Goal: Task Accomplishment & Management: Use online tool/utility

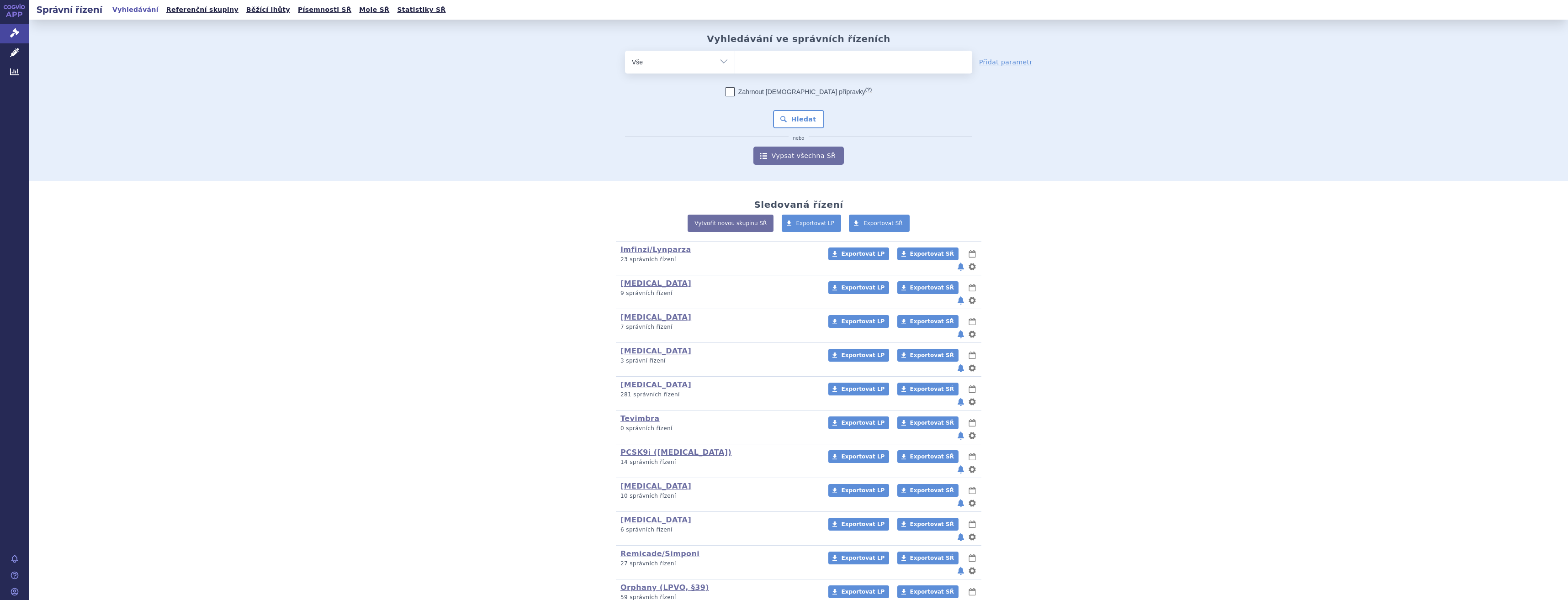
click at [855, 67] on ul at bounding box center [853, 60] width 237 height 19
click at [735, 67] on select at bounding box center [735, 61] width 1 height 23
type input "ke"
type input "keyt"
type input "ke"
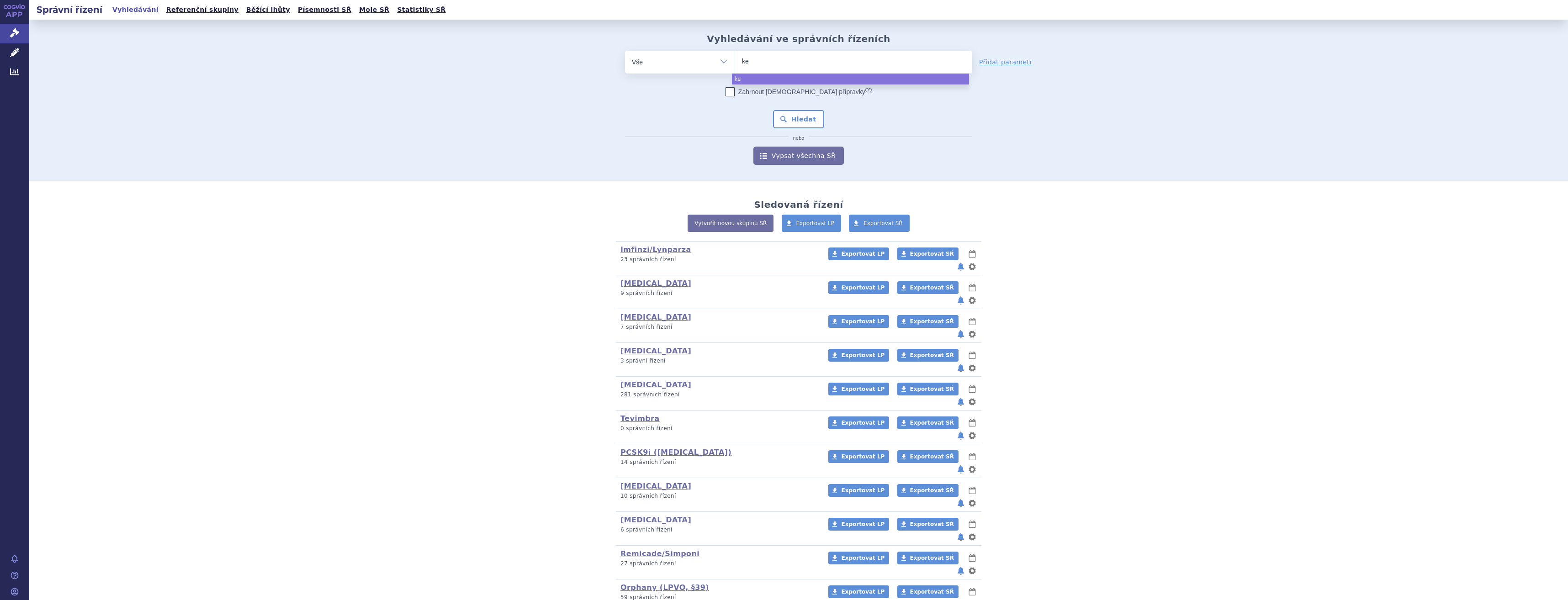
type input "key"
type input "ke"
type input "k"
select select "k"
click at [474, 475] on div "Sledovaná řízení Vytvořit novou skupinu SŘ Exportovat LP Exportovat SŘ Imfinzi/…" at bounding box center [798, 525] width 1538 height 688
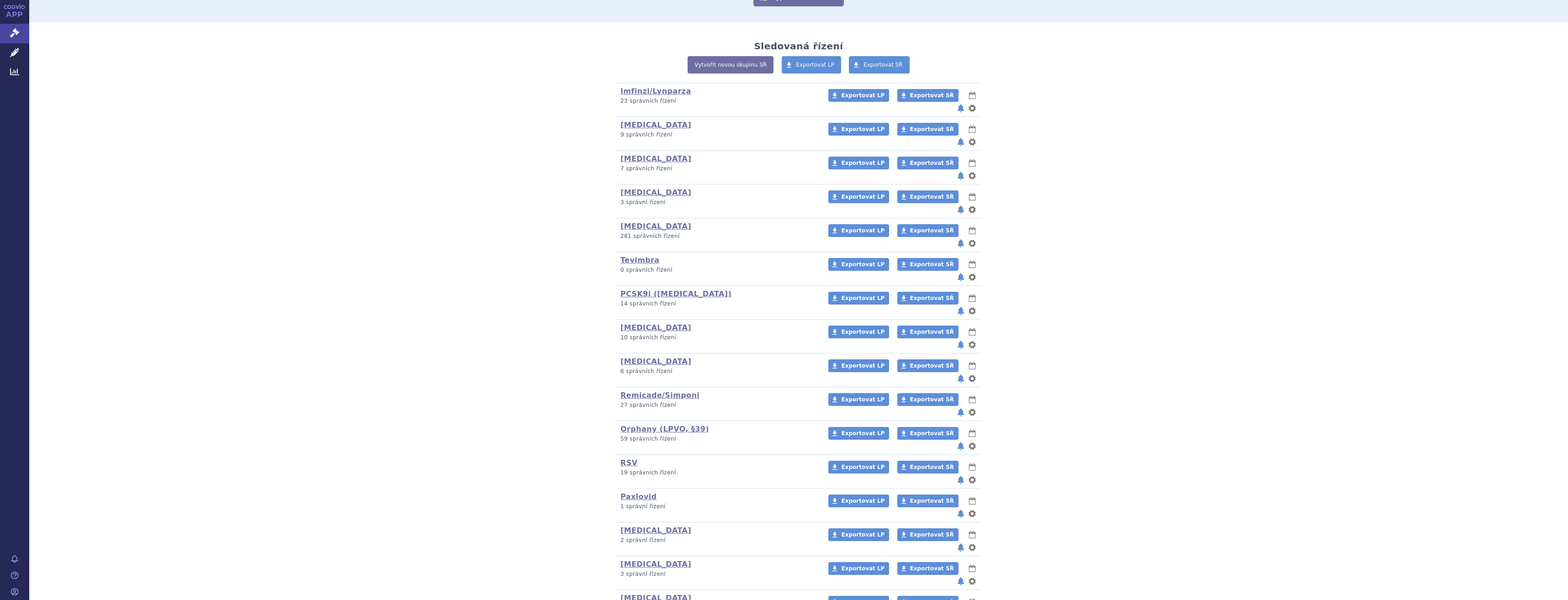
scroll to position [162, 0]
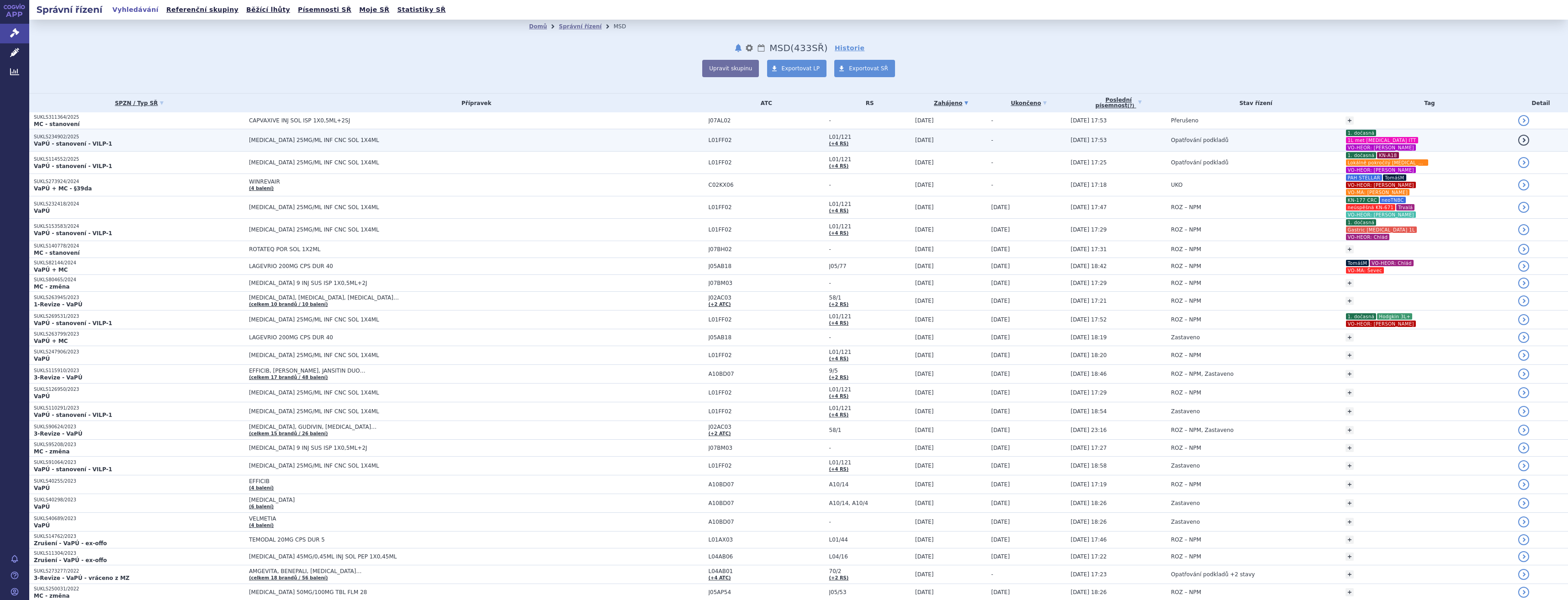
drag, startPoint x: 0, startPoint y: 0, endPoint x: 1293, endPoint y: 141, distance: 1300.7
click at [1293, 141] on td "Opatřování podkladů" at bounding box center [1253, 141] width 174 height 23
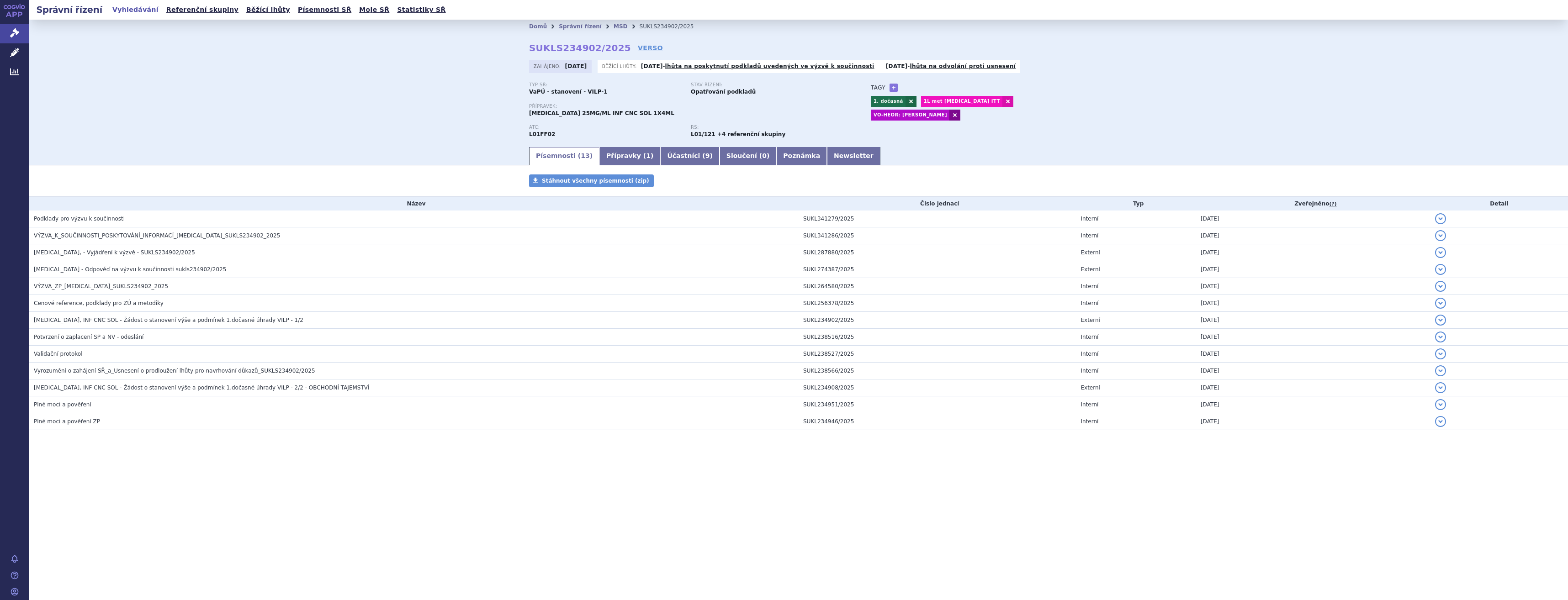
click at [960, 109] on link at bounding box center [955, 115] width 11 height 11
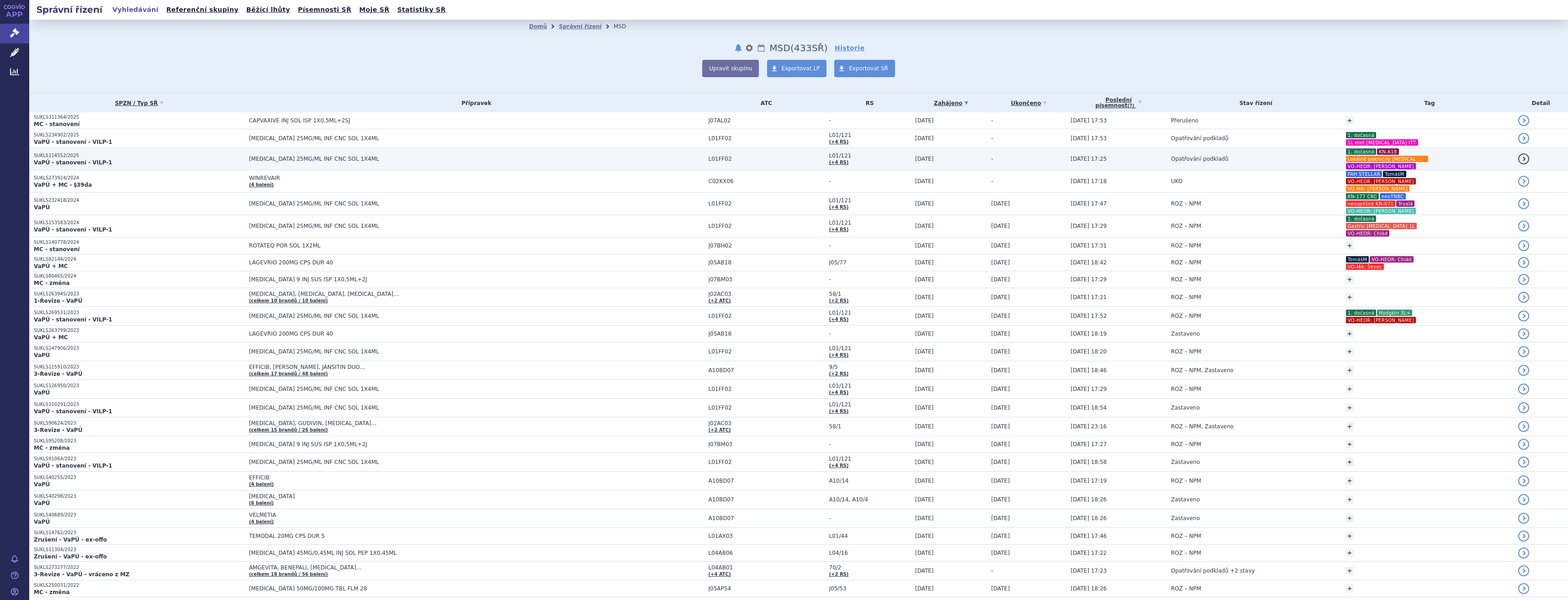
click at [1256, 153] on td "Opatřování podkladů" at bounding box center [1253, 159] width 174 height 23
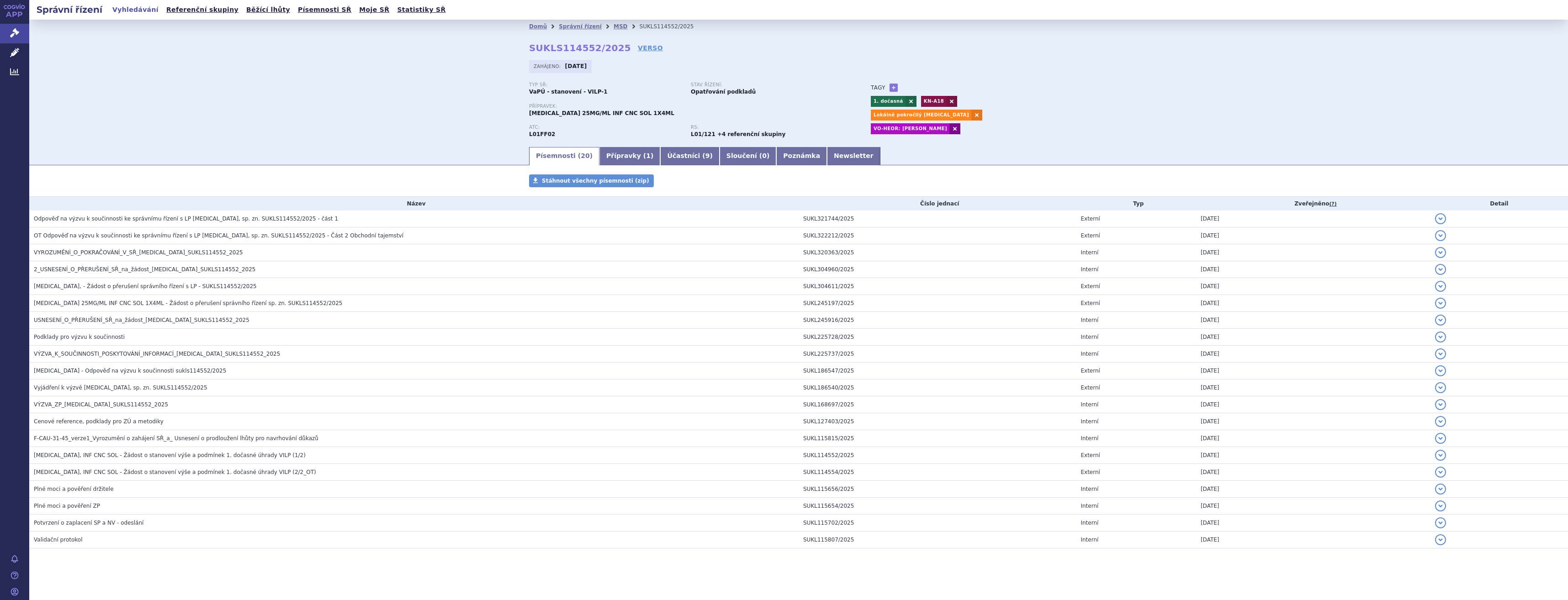
click at [950, 124] on link at bounding box center [955, 129] width 11 height 11
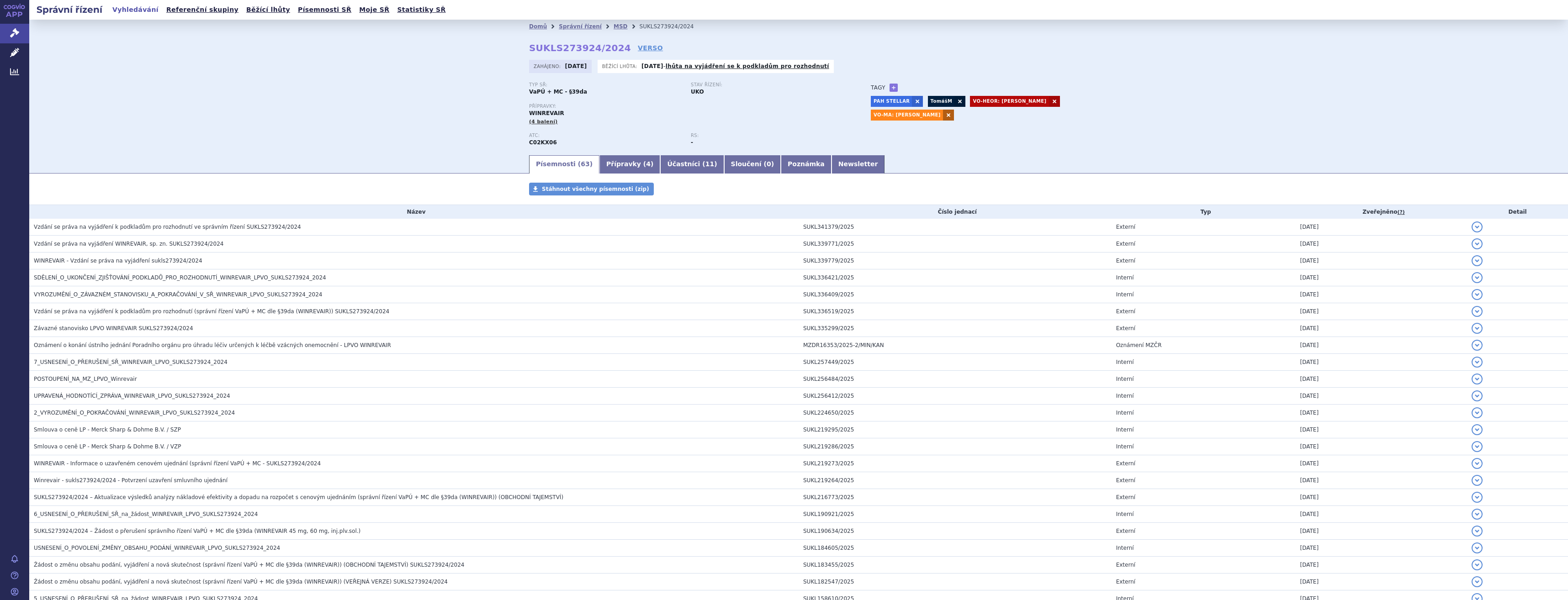
drag, startPoint x: 0, startPoint y: 0, endPoint x: 923, endPoint y: 115, distance: 930.1
click at [943, 115] on link at bounding box center [948, 115] width 11 height 11
click at [1049, 99] on link at bounding box center [1054, 102] width 11 height 11
click at [954, 101] on link at bounding box center [959, 102] width 11 height 11
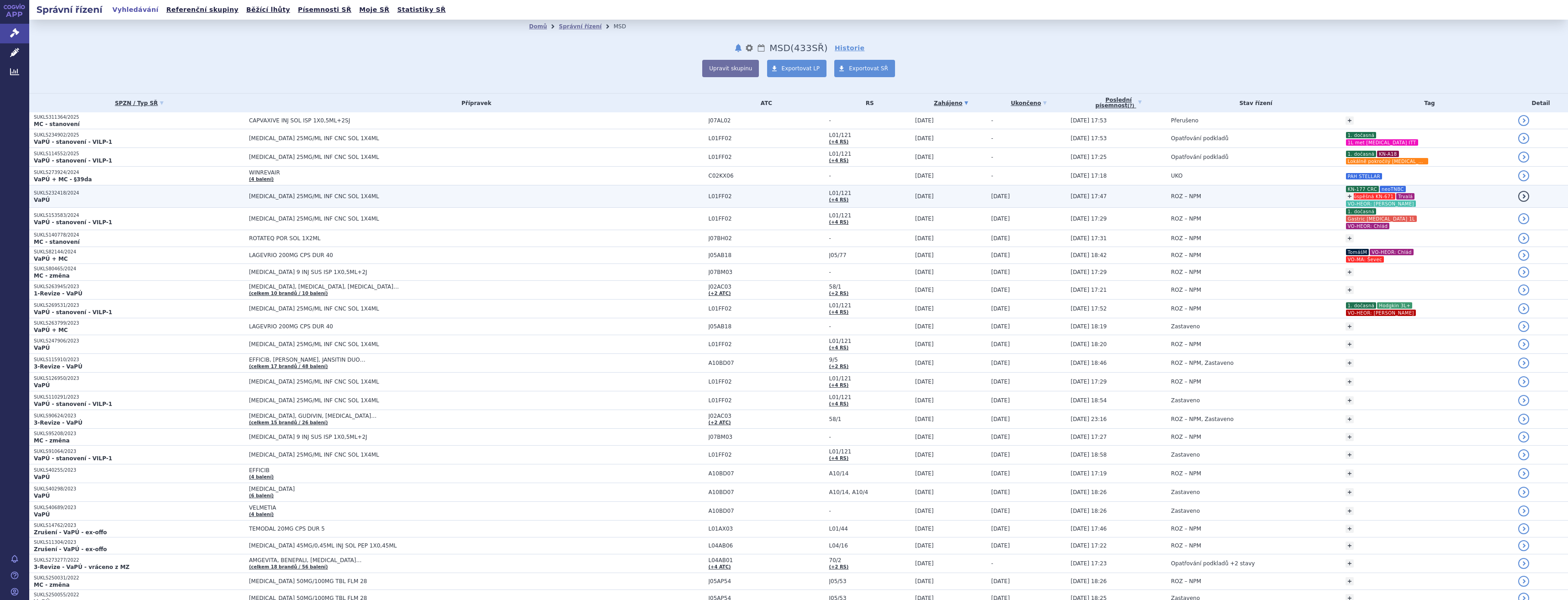
click at [1400, 195] on p "KN-177 CRC neoTNBC neúspěšná KN-671 Trvalá VO-HEOR: Schimmerová" at bounding box center [1387, 196] width 83 height 22
click at [1408, 201] on p "KN-177 CRC neoTNBC neúspěšná KN-671 Trvalá VO-HEOR: Schimmerová" at bounding box center [1387, 196] width 83 height 22
click at [350, 206] on td "[MEDICAL_DATA] 25MG/ML INF CNC SOL 1X4ML" at bounding box center [474, 197] width 460 height 23
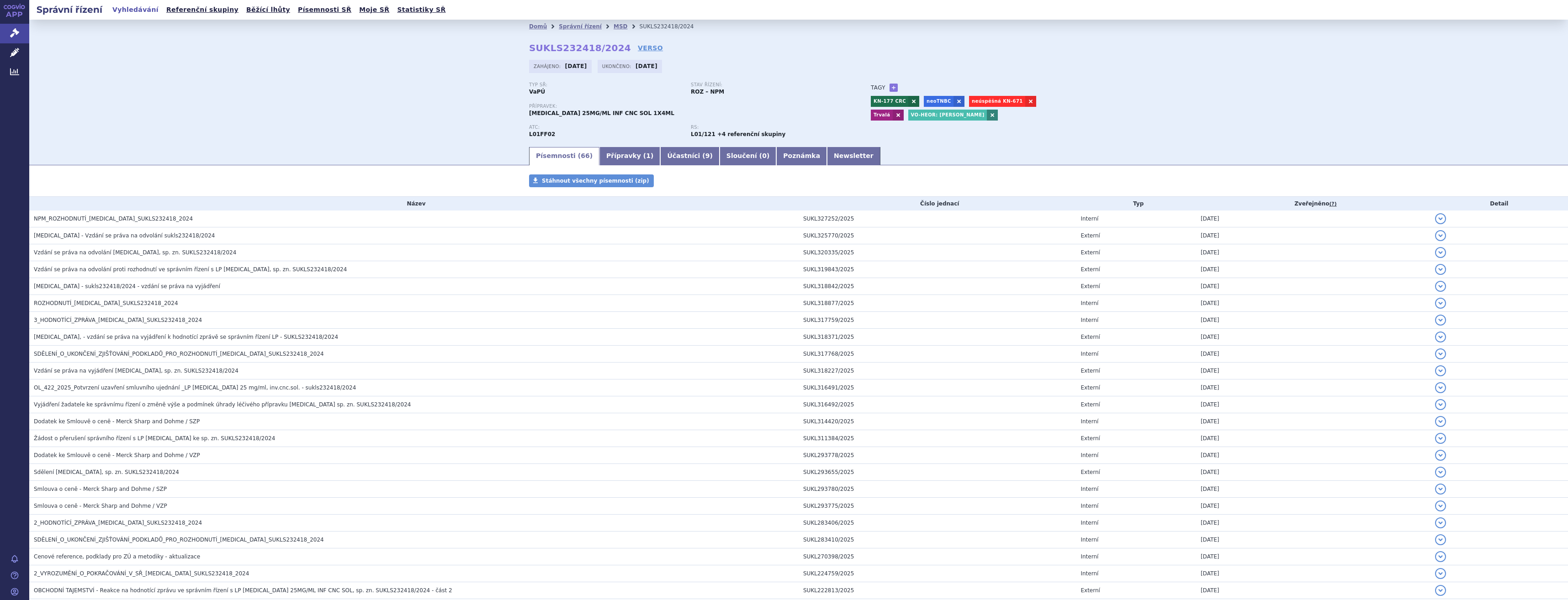
click at [986, 115] on link at bounding box center [992, 115] width 11 height 11
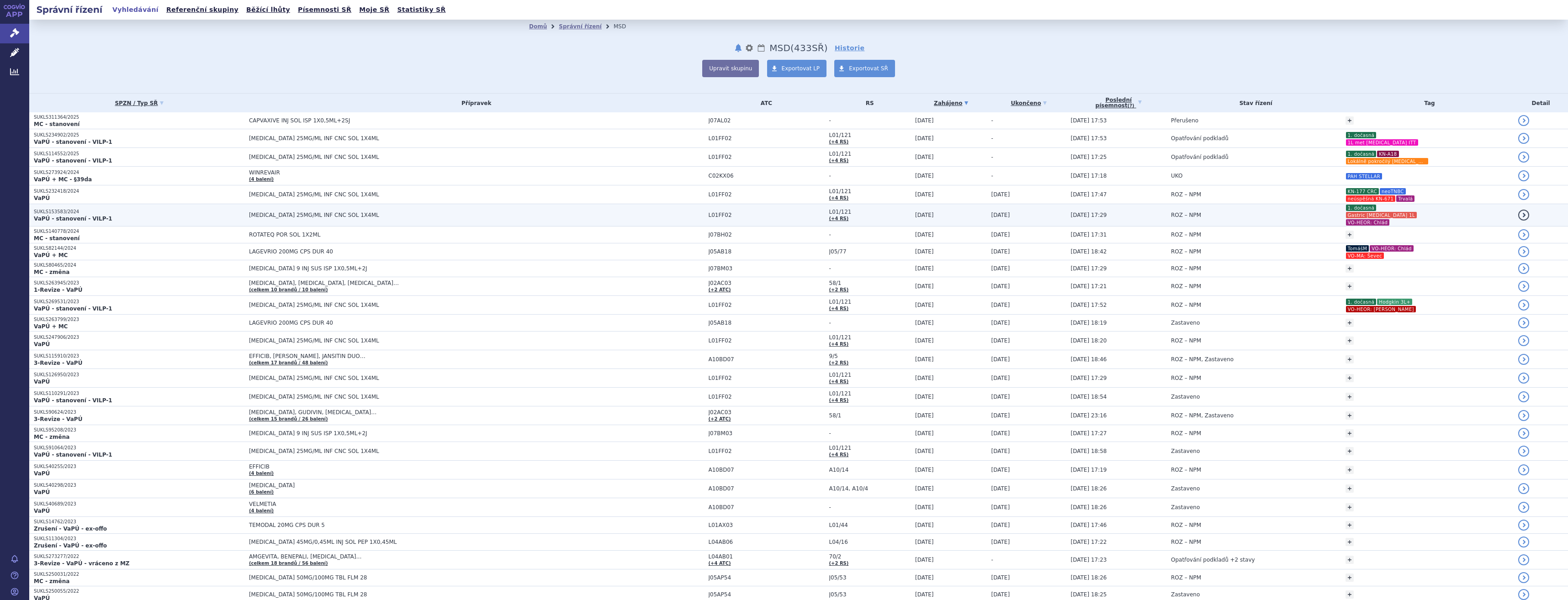
click at [1282, 215] on td "ROZ – NPM" at bounding box center [1253, 215] width 174 height 23
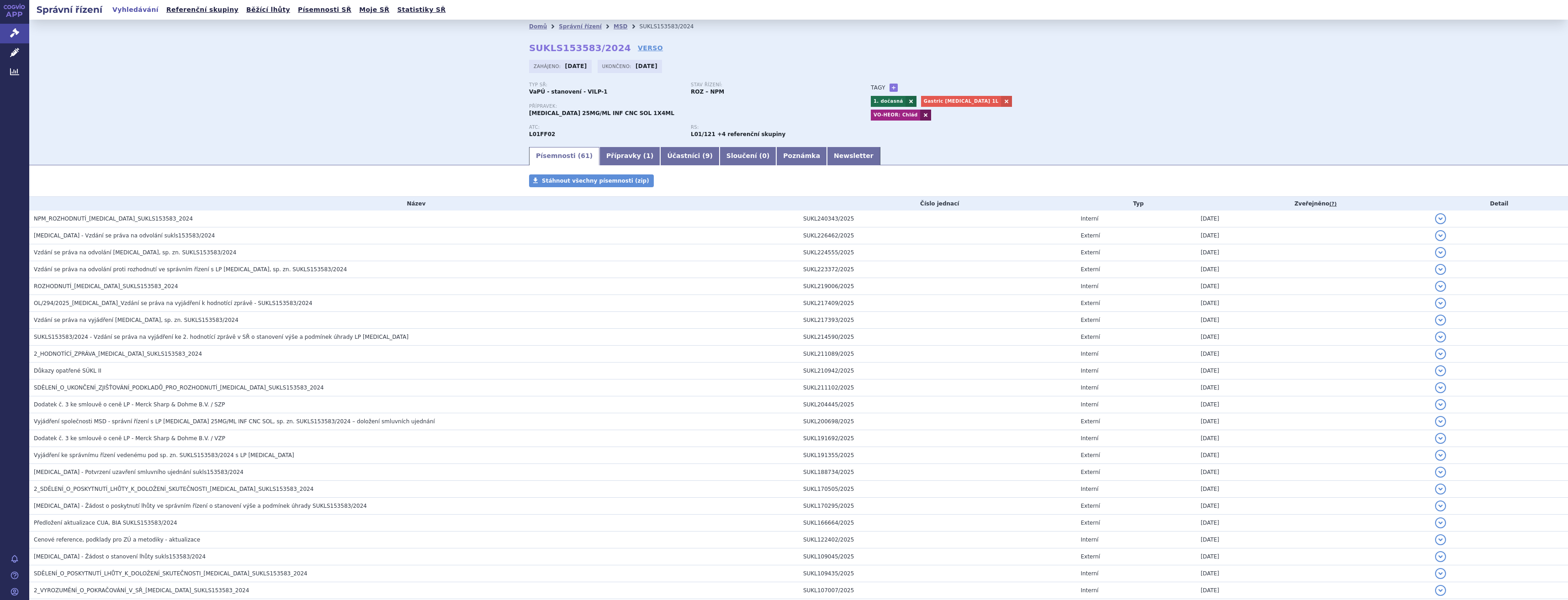
click at [931, 109] on link at bounding box center [925, 115] width 11 height 11
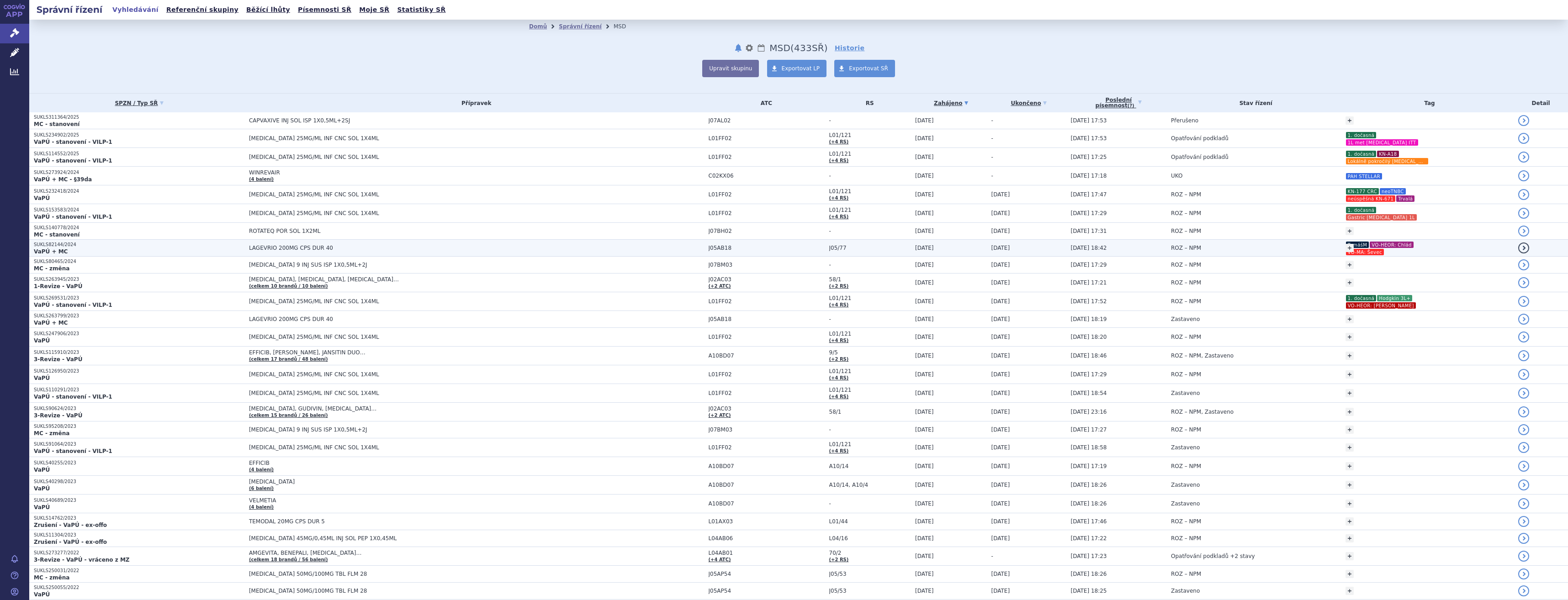
click at [1409, 251] on div "+ Přidat TomášM VO-HEOR: Chlád VO-MA: Ševec TomášM" at bounding box center [1430, 248] width 168 height 17
click at [1409, 251] on div "+ Přidat TomášM VO-HEOR: Chlád VO-MA: Ševec TomášM" at bounding box center [1430, 248] width 168 height 17
click at [1213, 255] on td "ROZ – NPM" at bounding box center [1253, 248] width 174 height 17
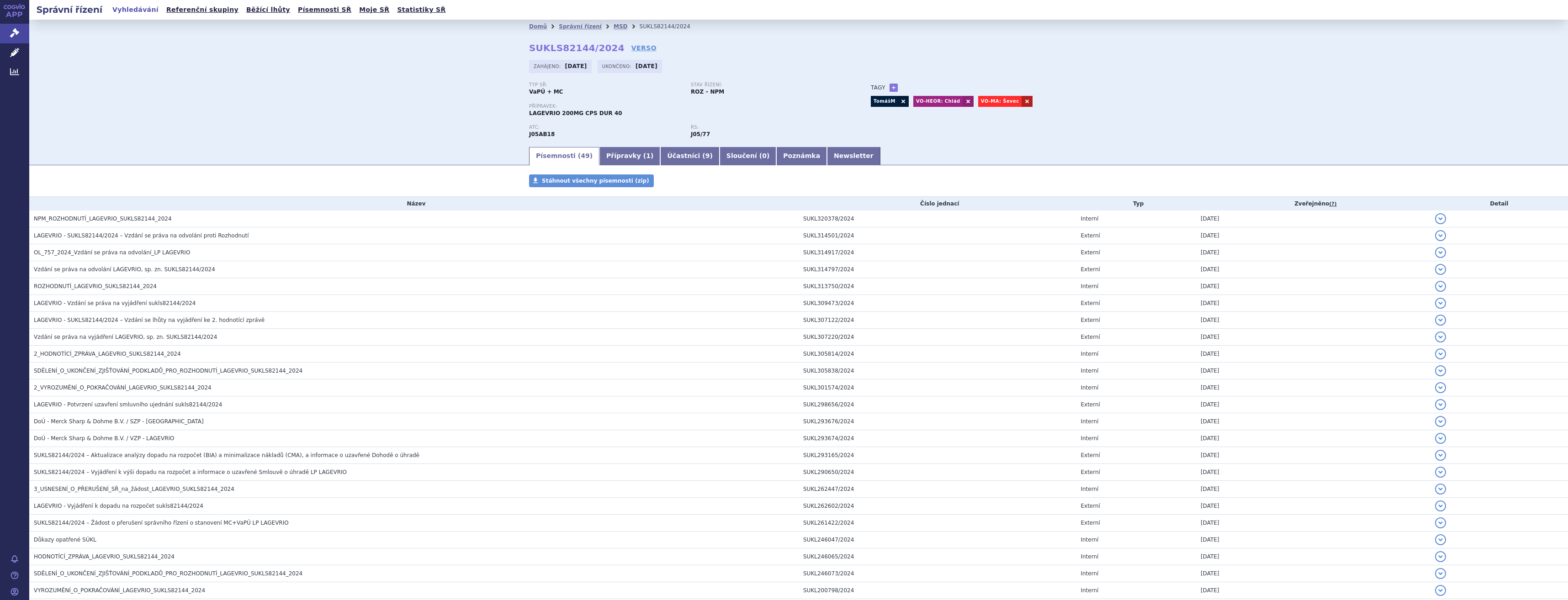
click at [1021, 102] on link at bounding box center [1027, 102] width 11 height 11
click at [963, 102] on link at bounding box center [968, 102] width 11 height 11
click at [898, 101] on link at bounding box center [903, 102] width 11 height 11
click at [889, 90] on link "+" at bounding box center [893, 87] width 8 height 8
click at [916, 86] on span at bounding box center [934, 88] width 66 height 12
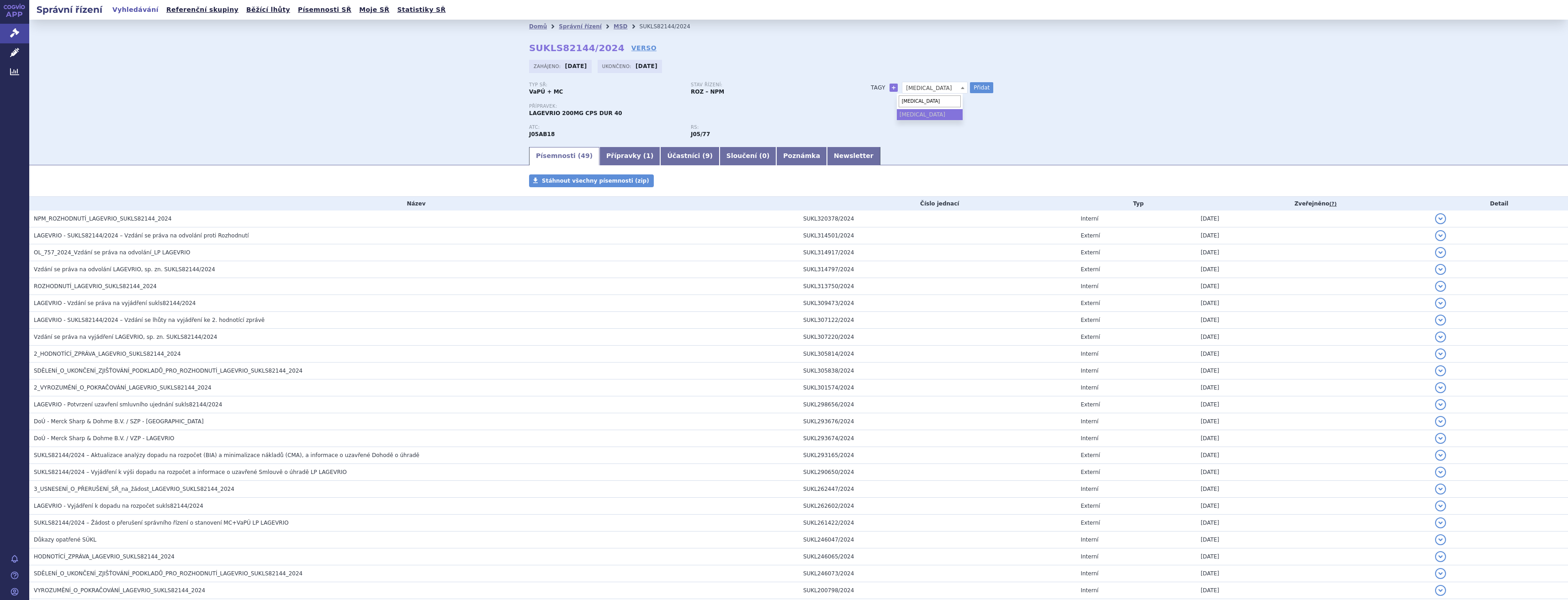
type input "Covid-19"
click at [942, 116] on ul "Covid-19" at bounding box center [929, 115] width 66 height 11
click at [972, 88] on button "Přidat" at bounding box center [981, 88] width 24 height 11
select select
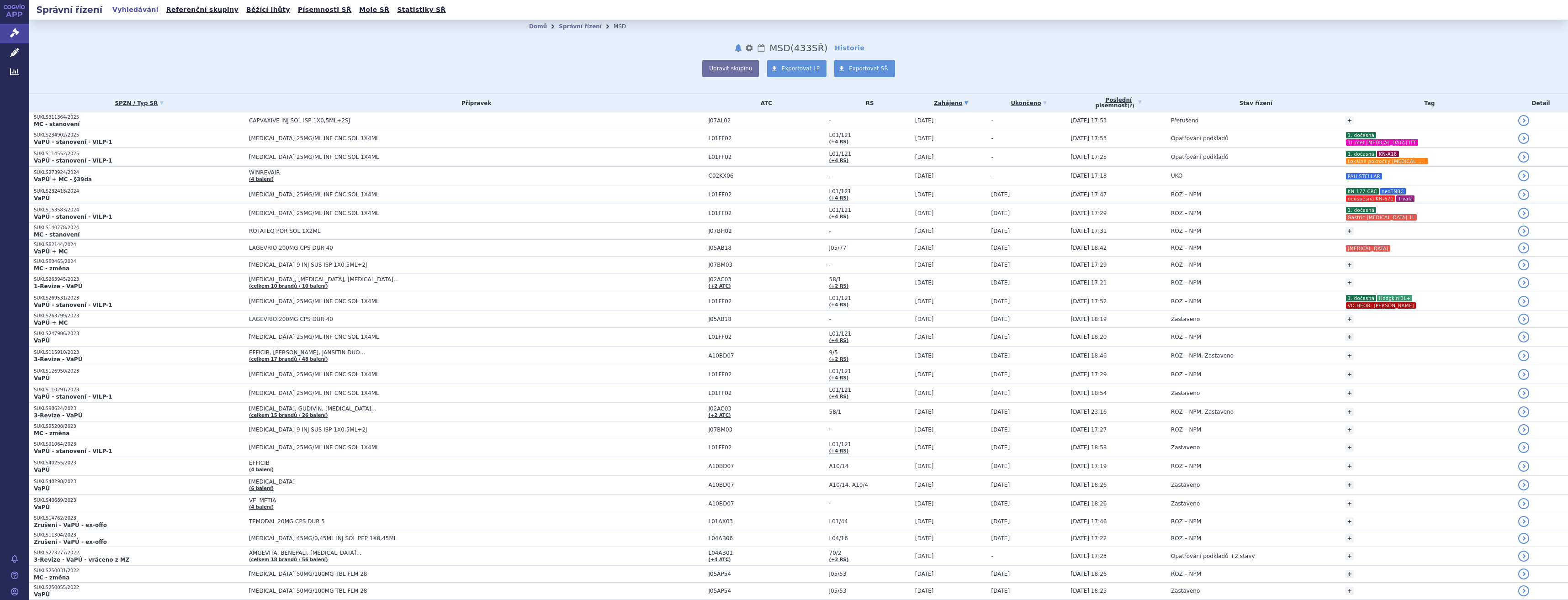
click at [1406, 303] on p "1. dočasná Hodgkin 3L+ VO-HEOR: [PERSON_NAME]" at bounding box center [1387, 301] width 83 height 15
click at [1406, 303] on p "1. dočasná Hodgkin 3L+ VO-HEOR: Dolečková" at bounding box center [1387, 301] width 83 height 15
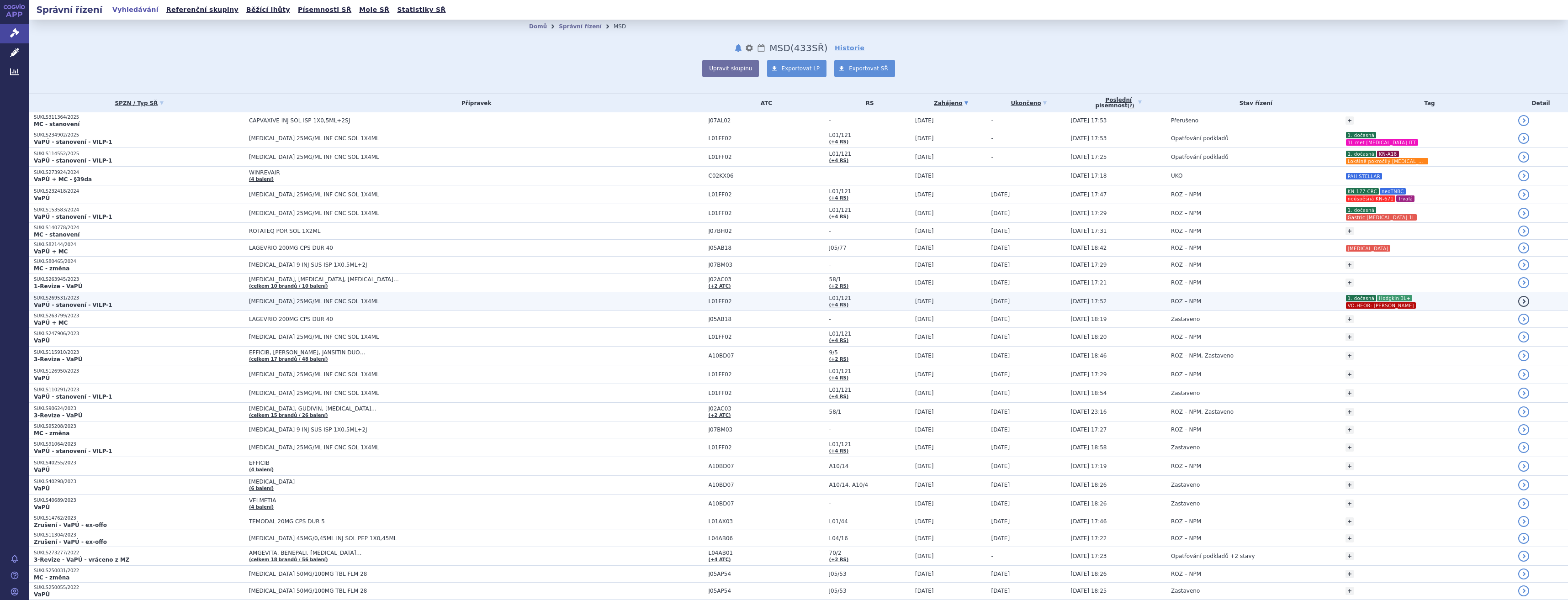
click at [534, 310] on td "KEYTRUDA 25MG/ML INF CNC SOL 1X4ML" at bounding box center [474, 301] width 460 height 18
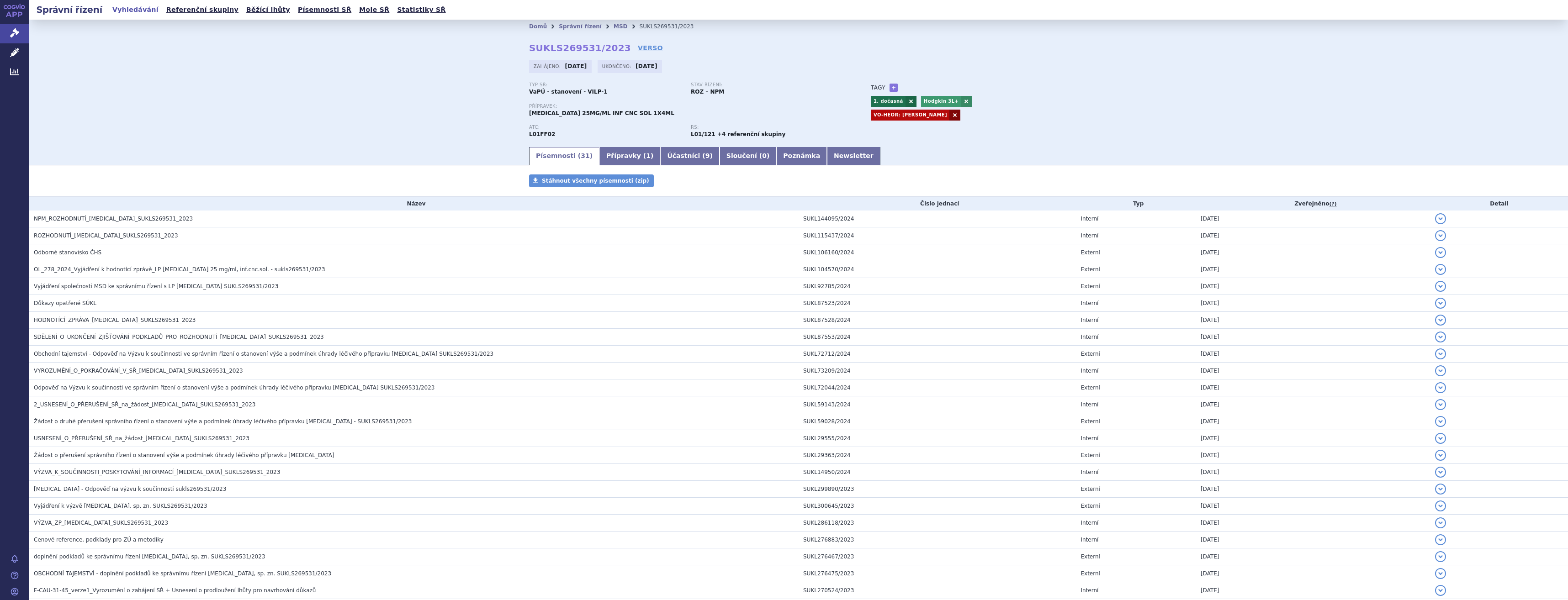
click at [960, 109] on link at bounding box center [955, 115] width 11 height 11
